Goal: Check status

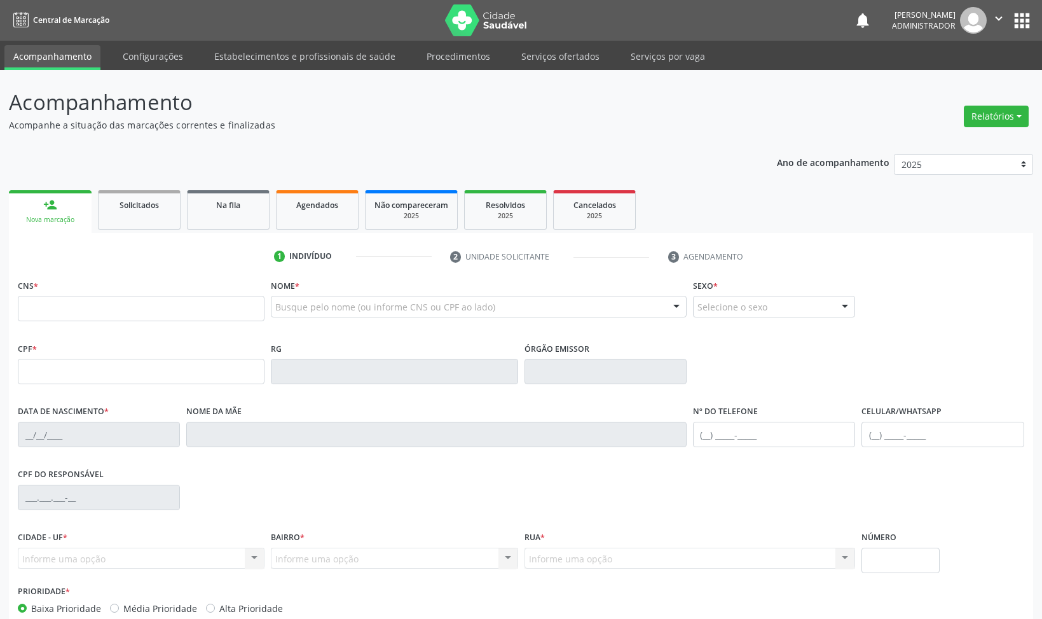
click at [942, 251] on ul "1 Indivíduo 2 Unidade solicitante 3 Agendamento" at bounding box center [521, 256] width 1024 height 21
click at [308, 210] on span "Agendados" at bounding box center [317, 205] width 42 height 11
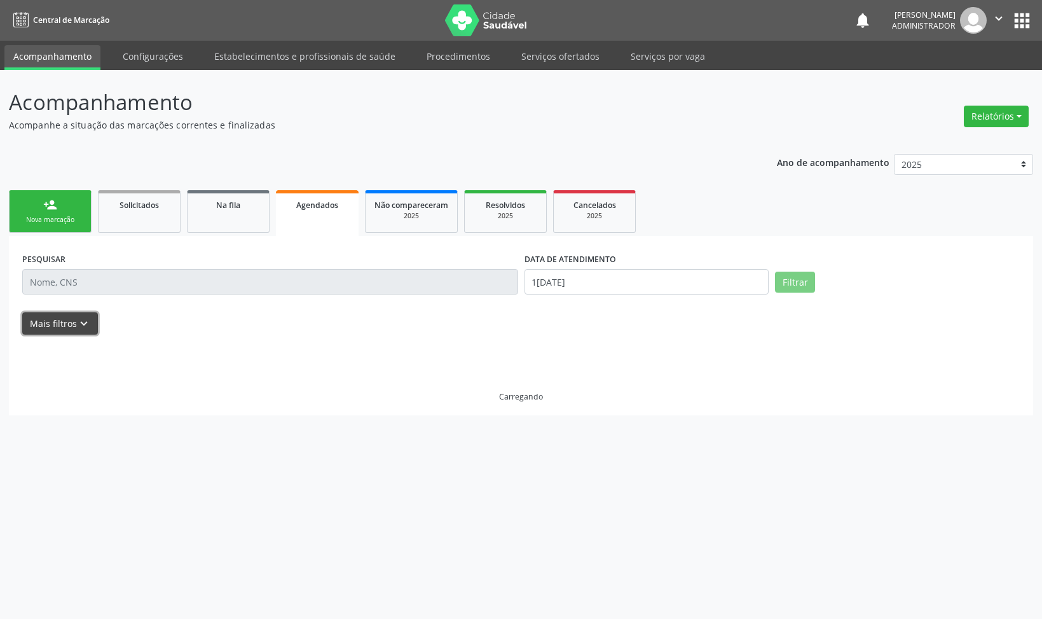
click at [83, 322] on icon "keyboard_arrow_down" at bounding box center [84, 324] width 14 height 14
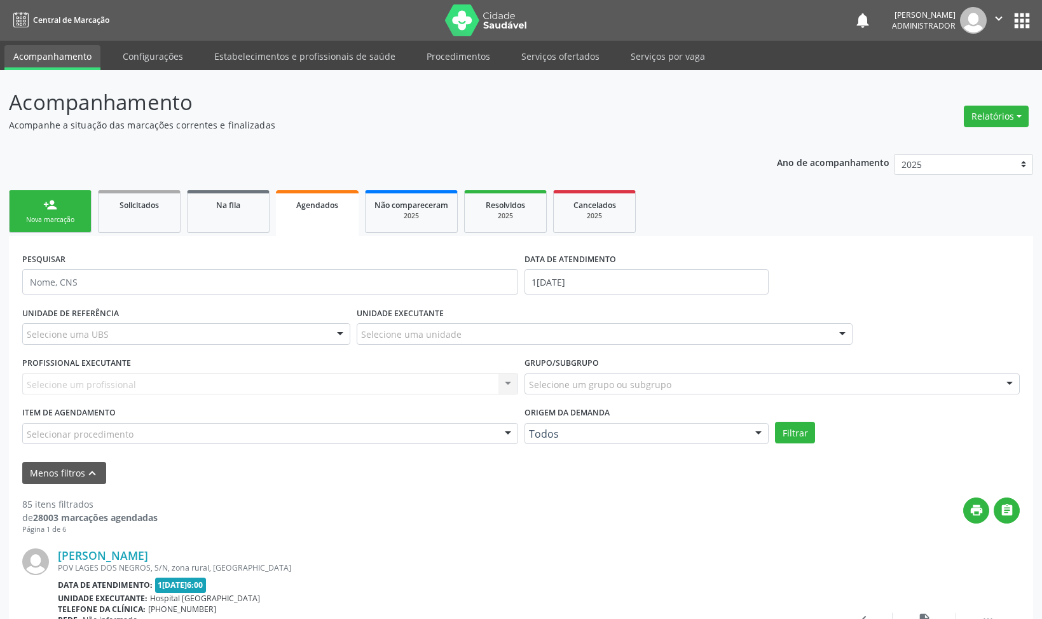
click at [898, 276] on div "PESQUISAR DATA DE ATENDIMENTO 1[DATE]" at bounding box center [521, 276] width 1004 height 54
click at [80, 388] on div "Selecione um profissional Nenhum resultado encontrado para: " " Não há nenhuma …" at bounding box center [270, 384] width 496 height 22
click at [89, 385] on div "Selecione um profissional Nenhum resultado encontrado para: " " Não há nenhuma …" at bounding box center [270, 384] width 496 height 22
click at [144, 379] on div "Selecione um profissional Nenhum resultado encontrado para: " " Não há nenhuma …" at bounding box center [270, 384] width 496 height 22
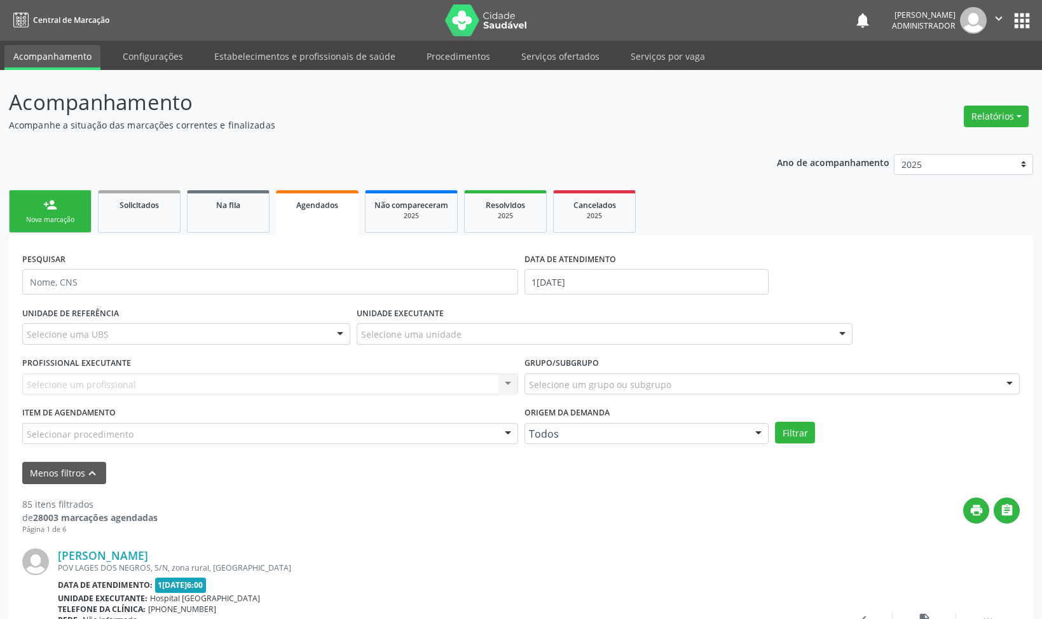
click at [464, 338] on div "Selecione uma unidade" at bounding box center [605, 334] width 496 height 22
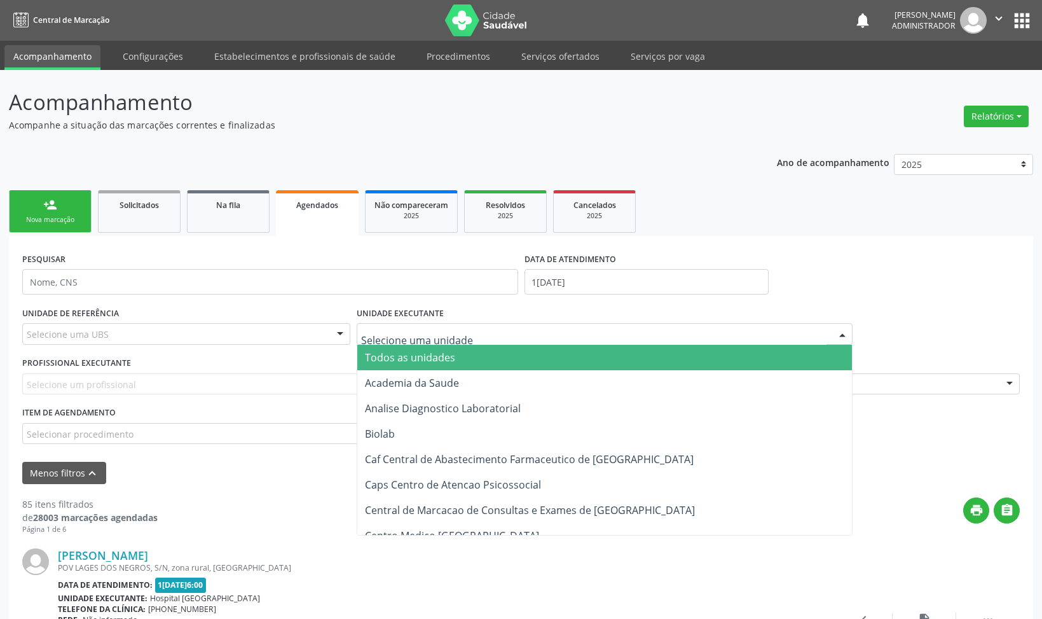
click at [457, 355] on span "Todos as unidades" at bounding box center [604, 357] width 495 height 25
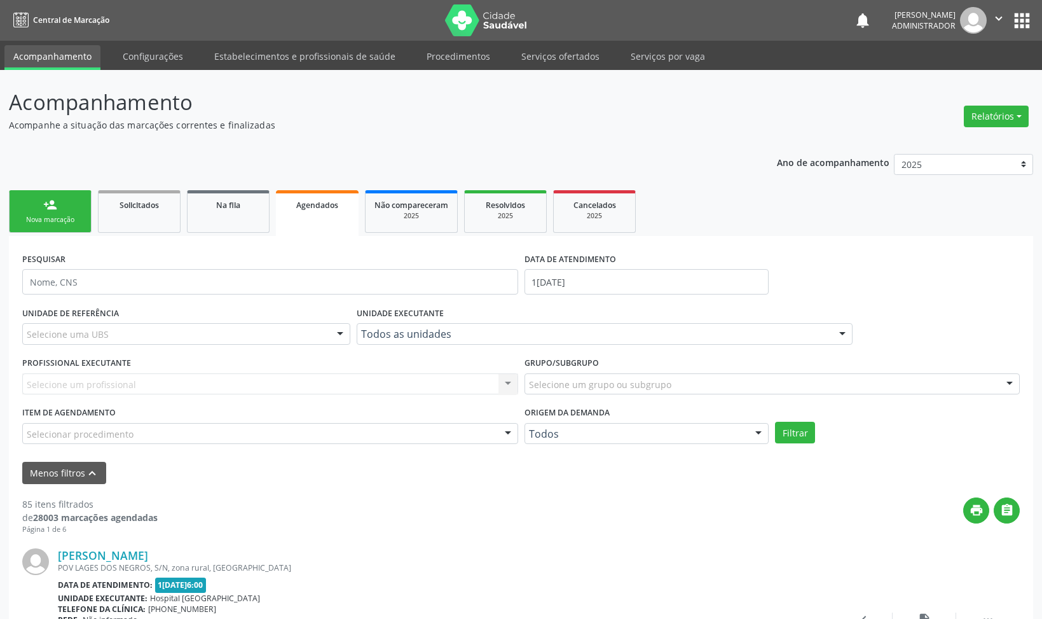
click at [208, 384] on div "Selecione um profissional Nenhum resultado encontrado para: " " Não há nenhuma …" at bounding box center [270, 384] width 496 height 22
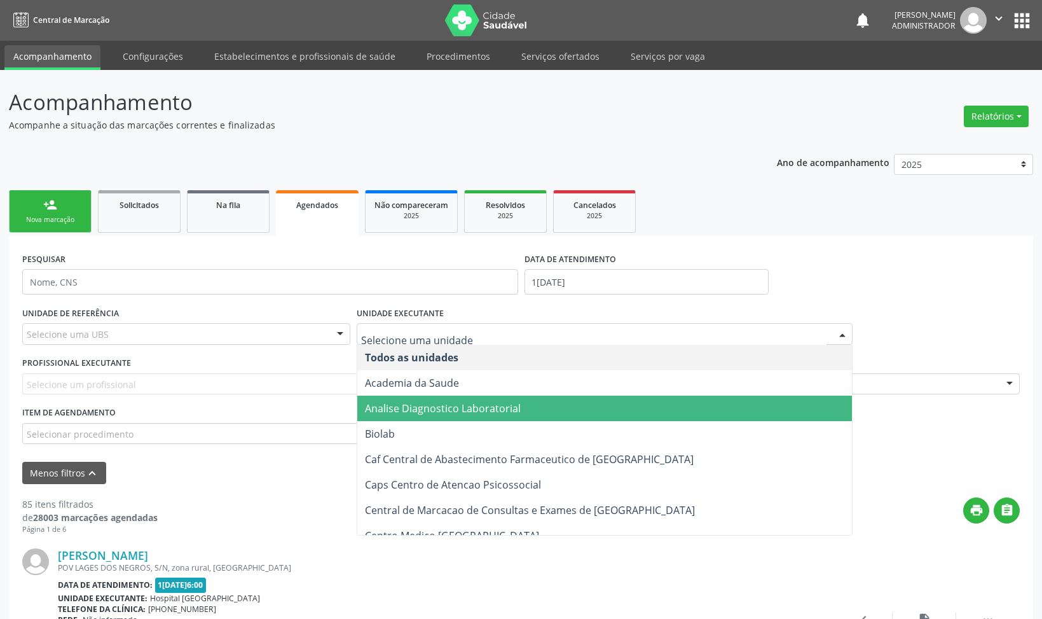
click at [406, 410] on span "Analise Diagnostico Laboratorial" at bounding box center [443, 408] width 156 height 14
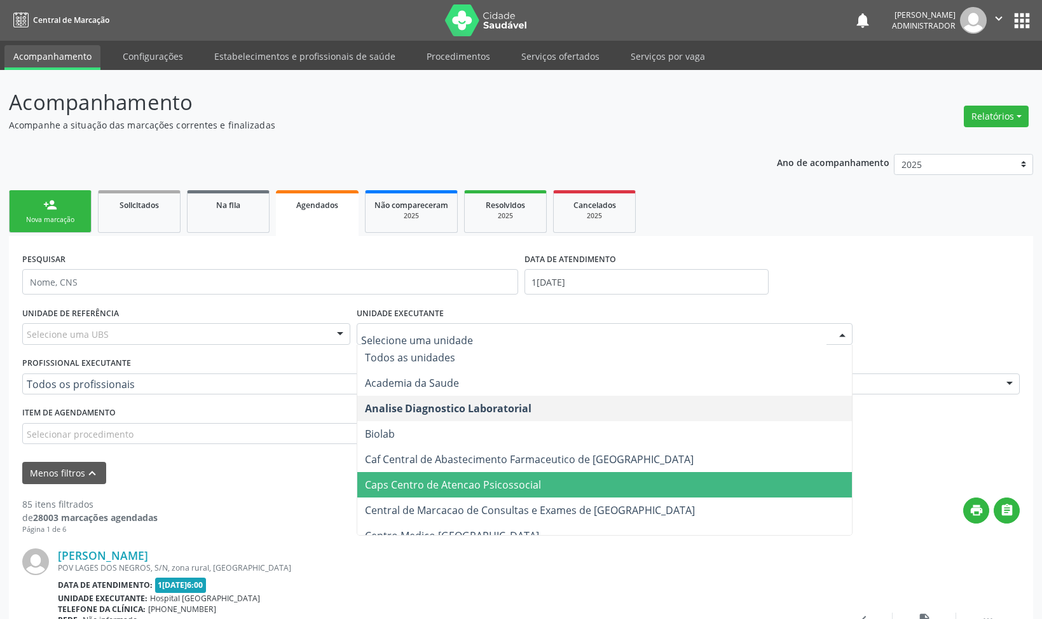
click at [469, 481] on span "Caps Centro de Atencao Psicossocial" at bounding box center [453, 485] width 176 height 14
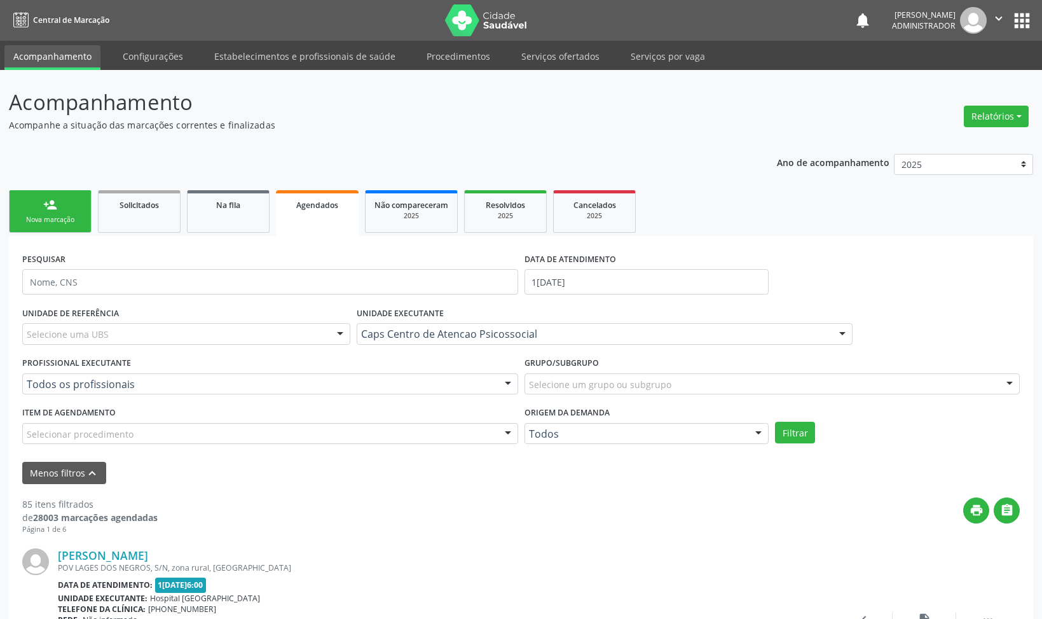
click at [221, 361] on div "PROFISSIONAL EXECUTANTE Todos os profissionais Todos os profissionais [PERSON_N…" at bounding box center [270, 379] width 502 height 50
click at [824, 269] on div "PESQUISAR DATA DE ATENDIMENTO 1[DATE]" at bounding box center [521, 276] width 1004 height 54
click at [807, 207] on ul "person_add Nova marcação Solicitados Na fila Agendados Não compareceram 2025 Re…" at bounding box center [521, 211] width 1024 height 49
